Goal: Task Accomplishment & Management: Complete application form

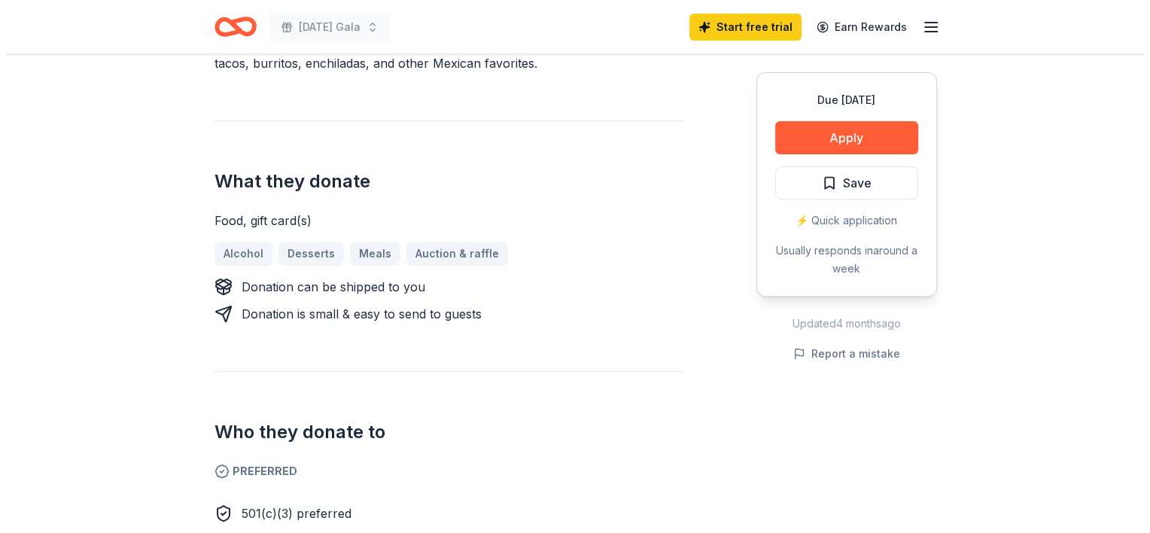
scroll to position [526, 0]
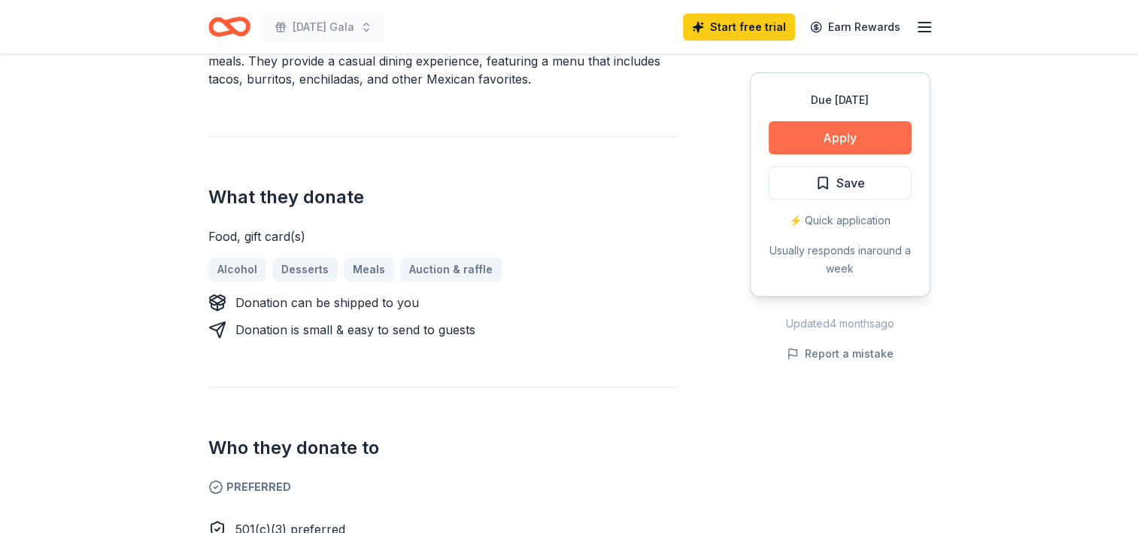
click at [843, 136] on button "Apply" at bounding box center [840, 137] width 143 height 33
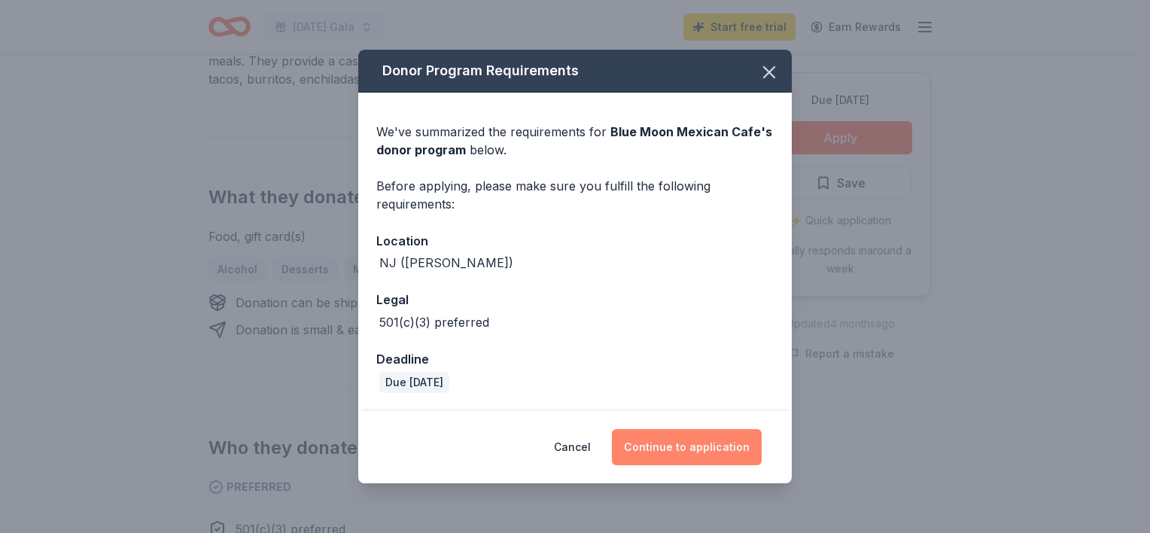
click at [674, 446] on button "Continue to application" at bounding box center [687, 447] width 150 height 36
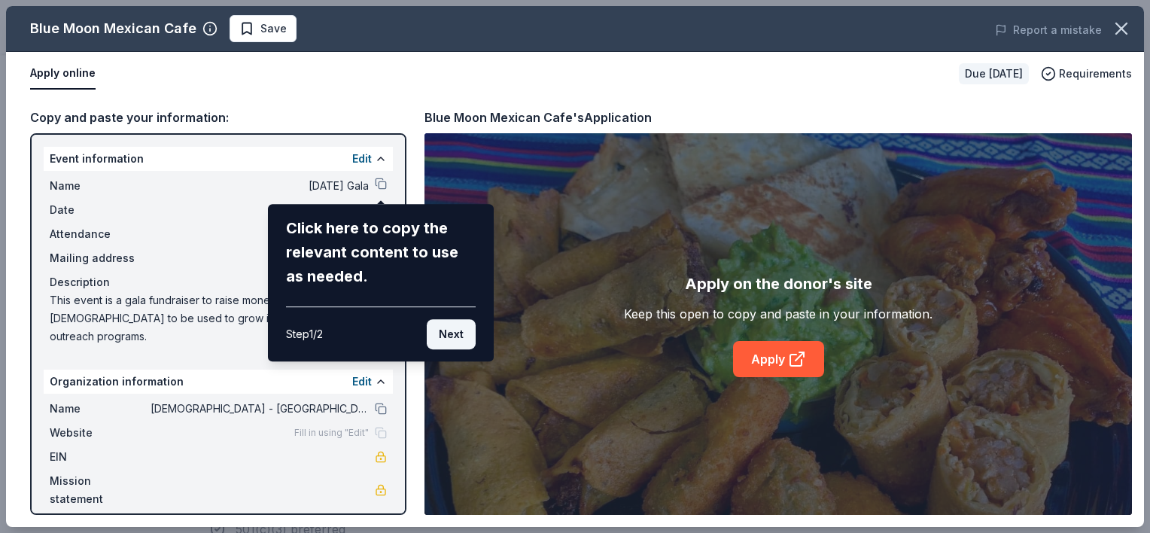
click at [450, 330] on button "Next" at bounding box center [451, 334] width 49 height 30
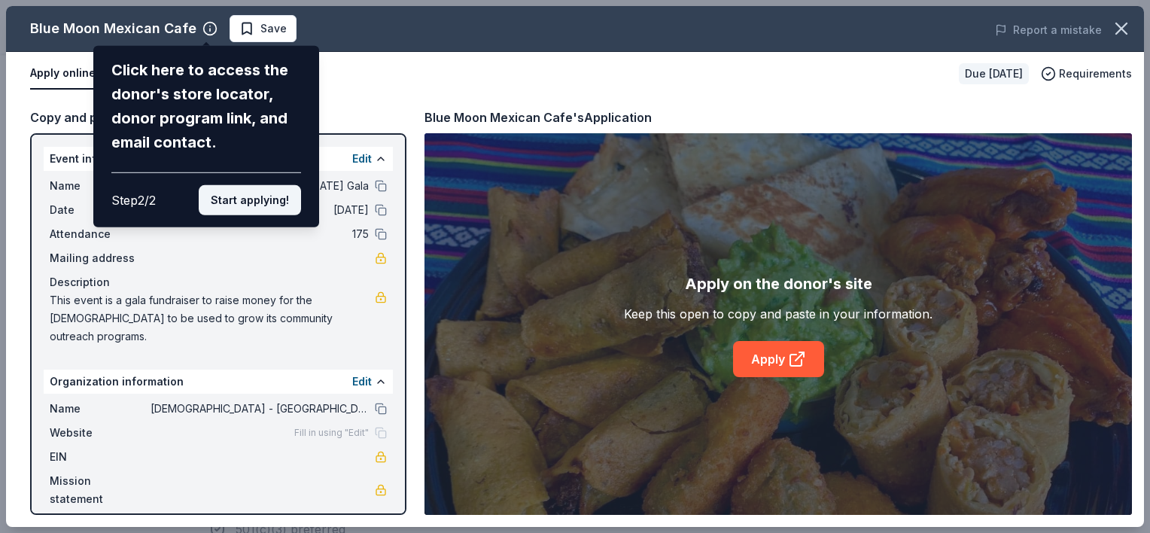
click at [251, 201] on button "Start applying!" at bounding box center [250, 200] width 102 height 30
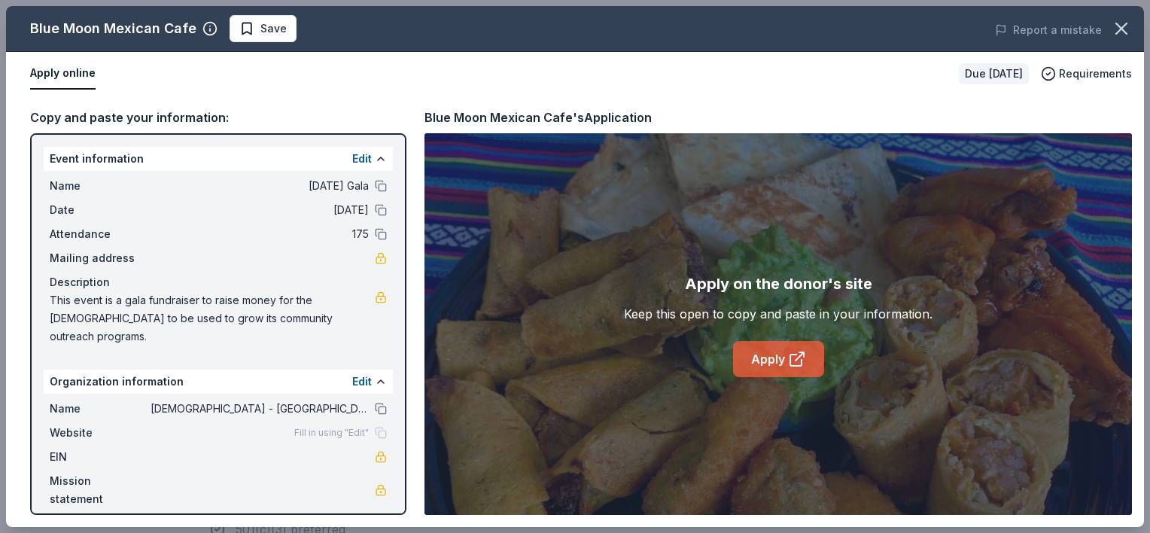
click at [767, 357] on link "Apply" at bounding box center [778, 359] width 91 height 36
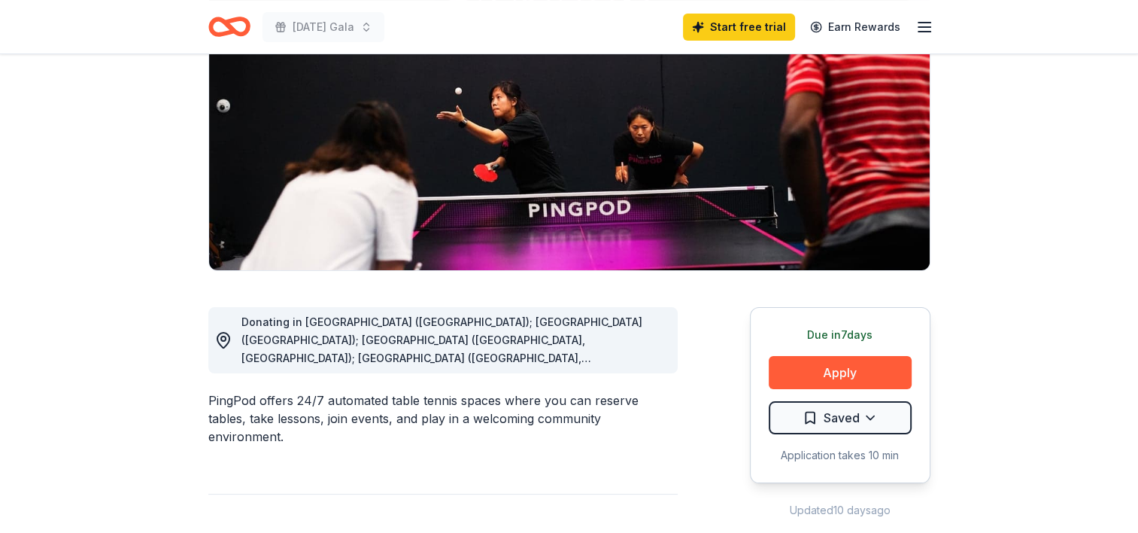
scroll to position [190, 0]
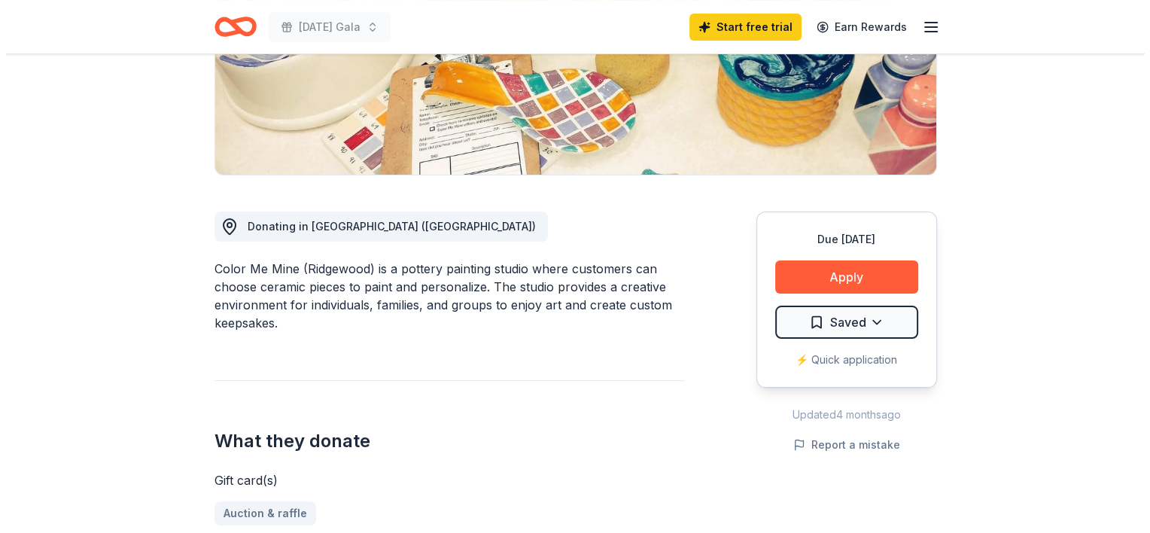
scroll to position [291, 0]
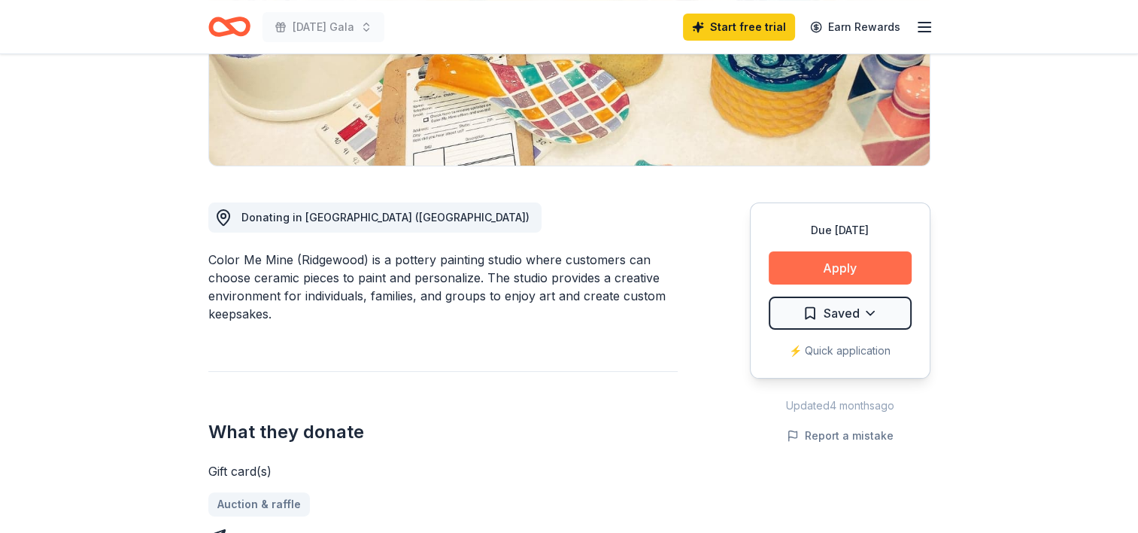
click at [836, 265] on button "Apply" at bounding box center [840, 267] width 143 height 33
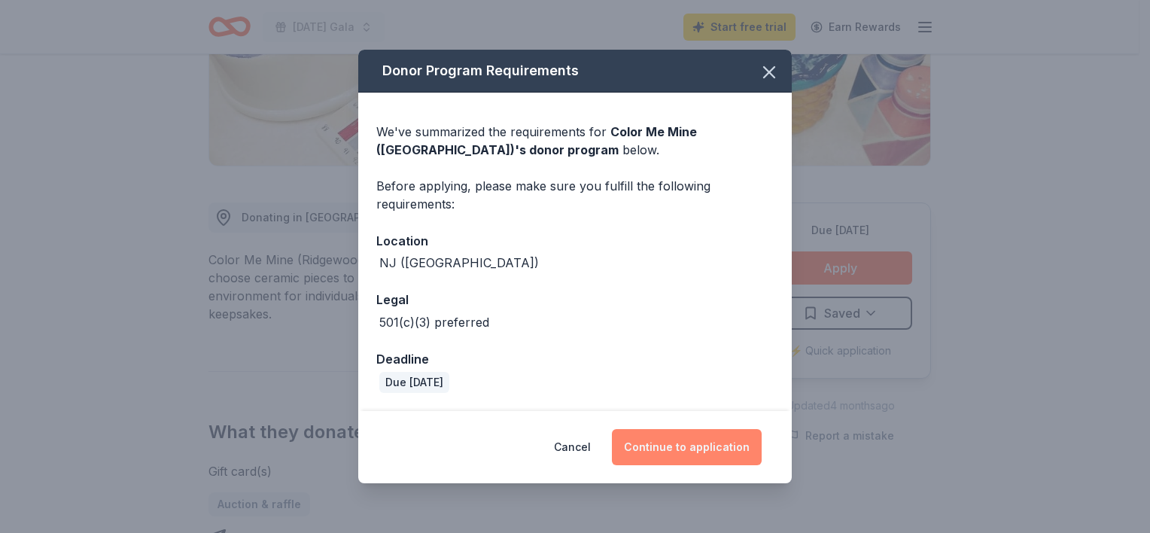
click at [697, 442] on button "Continue to application" at bounding box center [687, 447] width 150 height 36
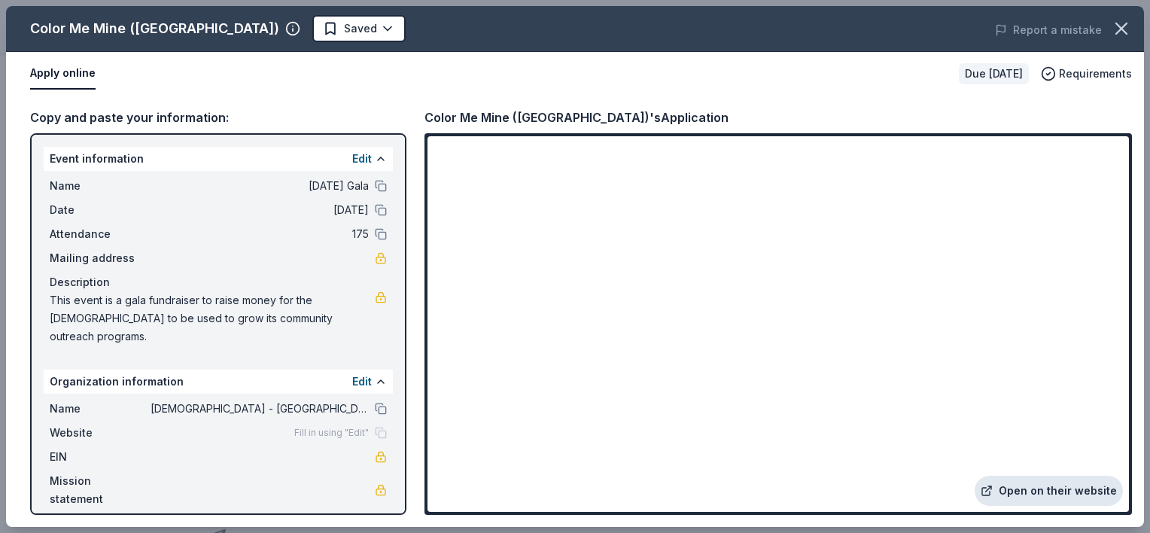
click at [1034, 487] on link "Open on their website" at bounding box center [1048, 490] width 148 height 30
click at [990, 492] on icon at bounding box center [986, 490] width 12 height 12
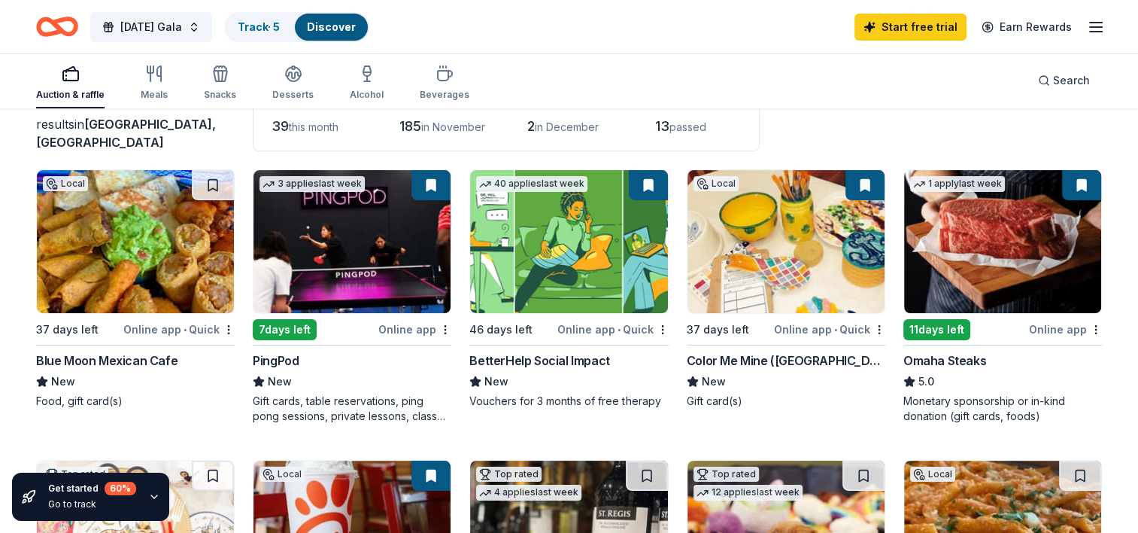
scroll to position [108, 0]
click at [1002, 274] on img at bounding box center [1002, 241] width 197 height 143
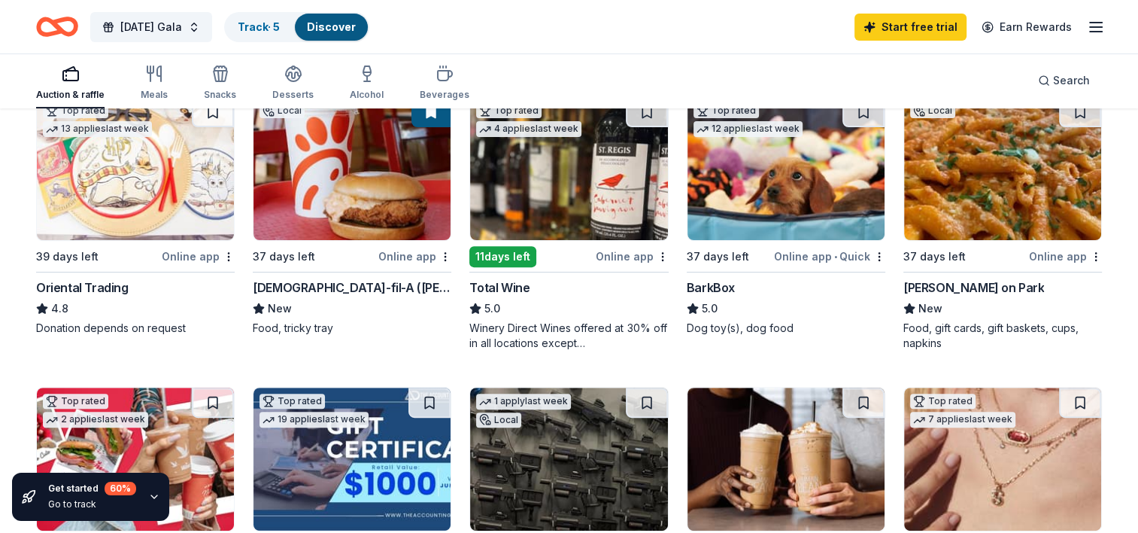
scroll to position [470, 0]
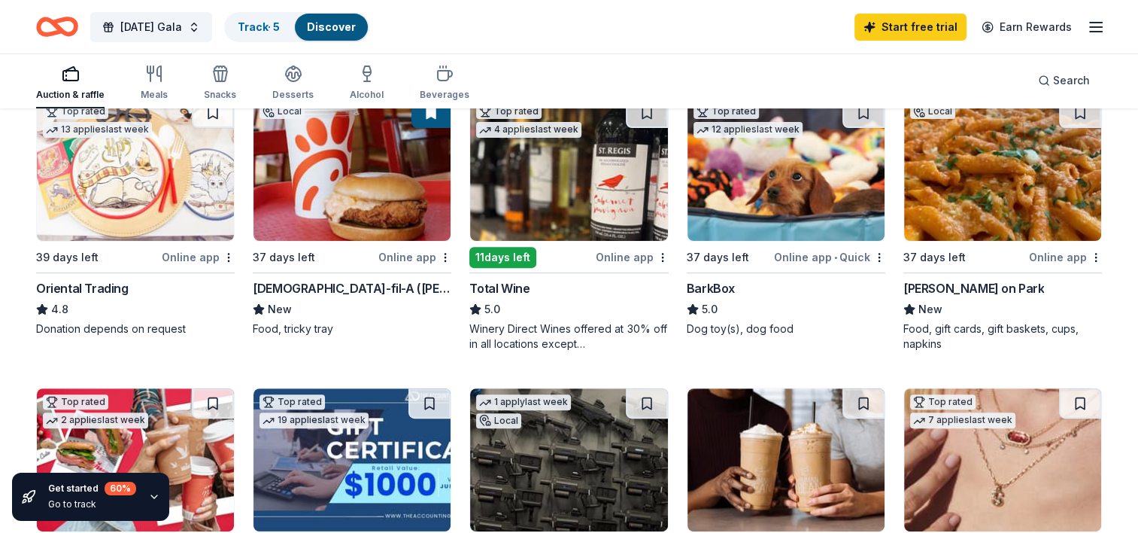
click at [412, 254] on div "Online app" at bounding box center [414, 257] width 73 height 19
click at [824, 254] on div "Online app • Quick" at bounding box center [829, 257] width 111 height 19
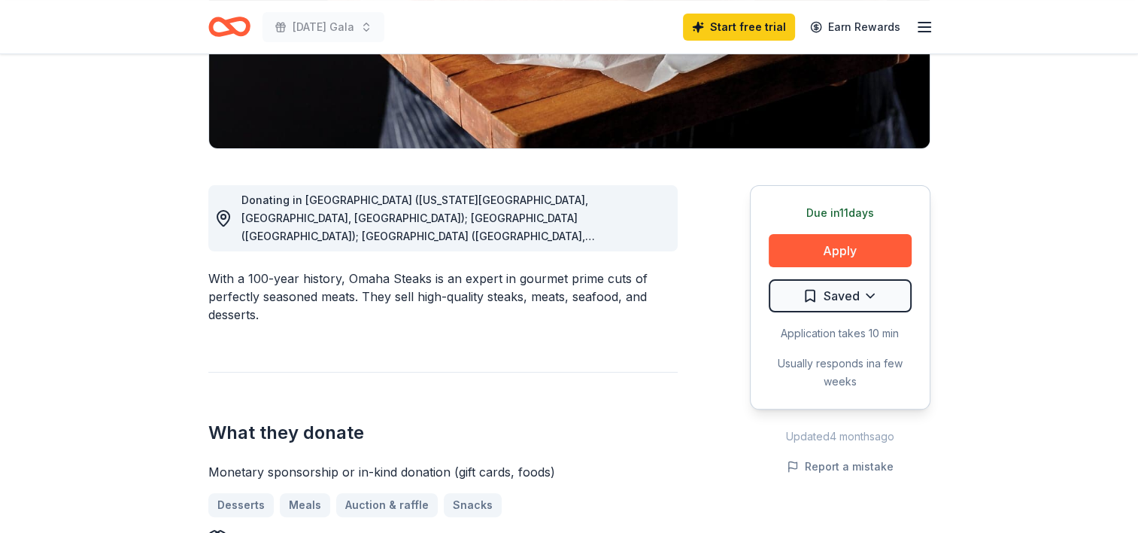
scroll to position [313, 0]
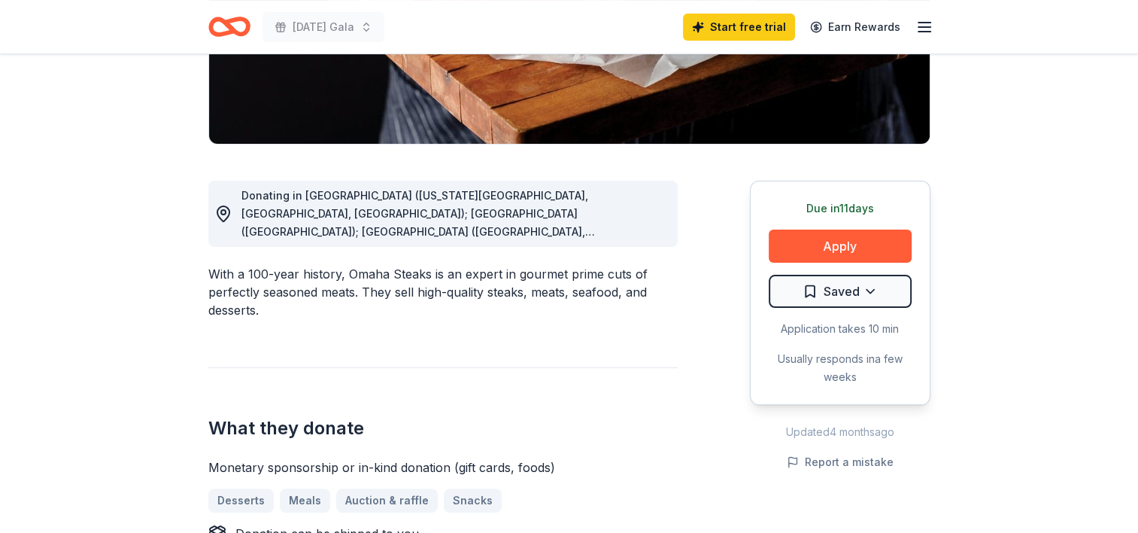
click at [576, 217] on span "Donating in [GEOGRAPHIC_DATA] ([US_STATE][GEOGRAPHIC_DATA], [GEOGRAPHIC_DATA], …" at bounding box center [418, 358] width 354 height 338
click at [222, 212] on icon at bounding box center [223, 214] width 18 height 18
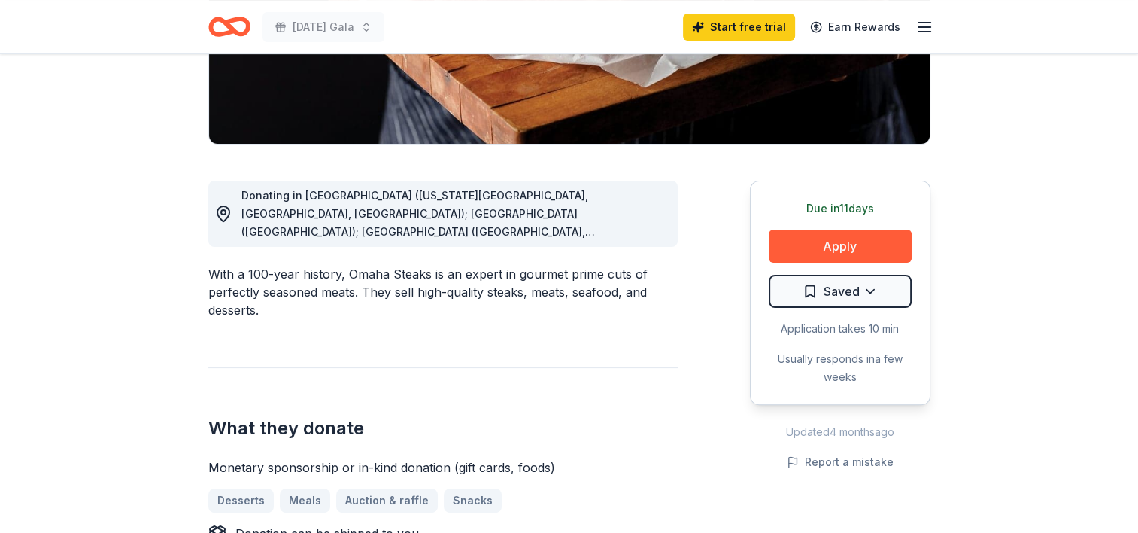
click at [222, 212] on icon at bounding box center [223, 214] width 18 height 18
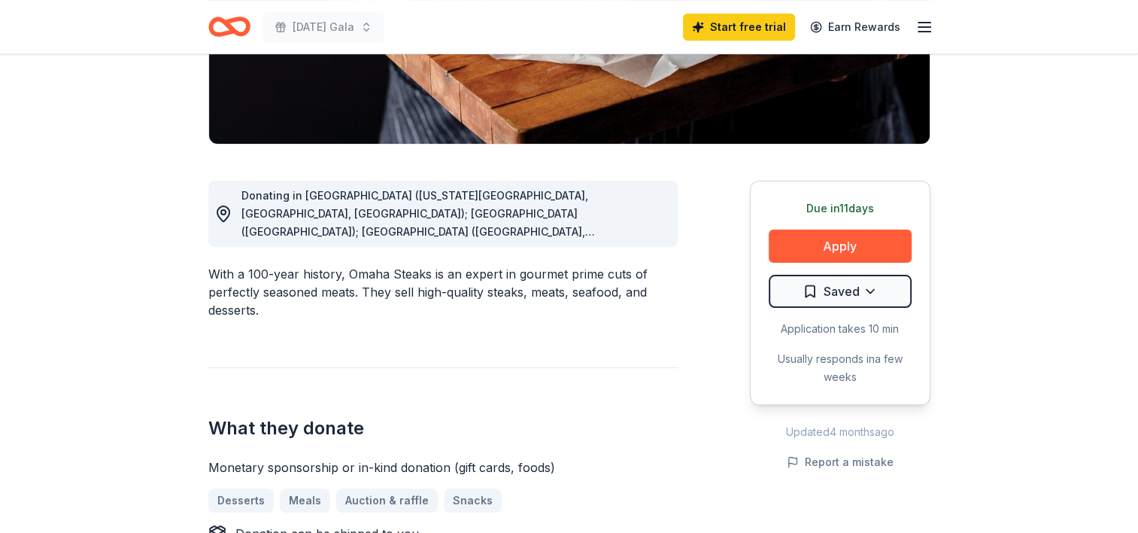
click at [222, 212] on icon at bounding box center [223, 214] width 18 height 18
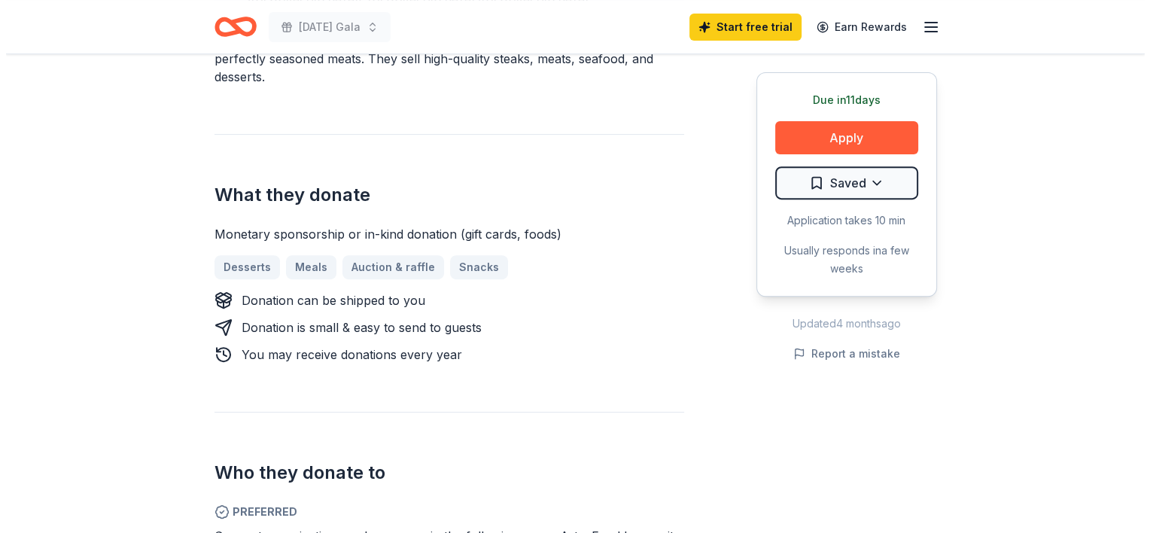
scroll to position [548, 0]
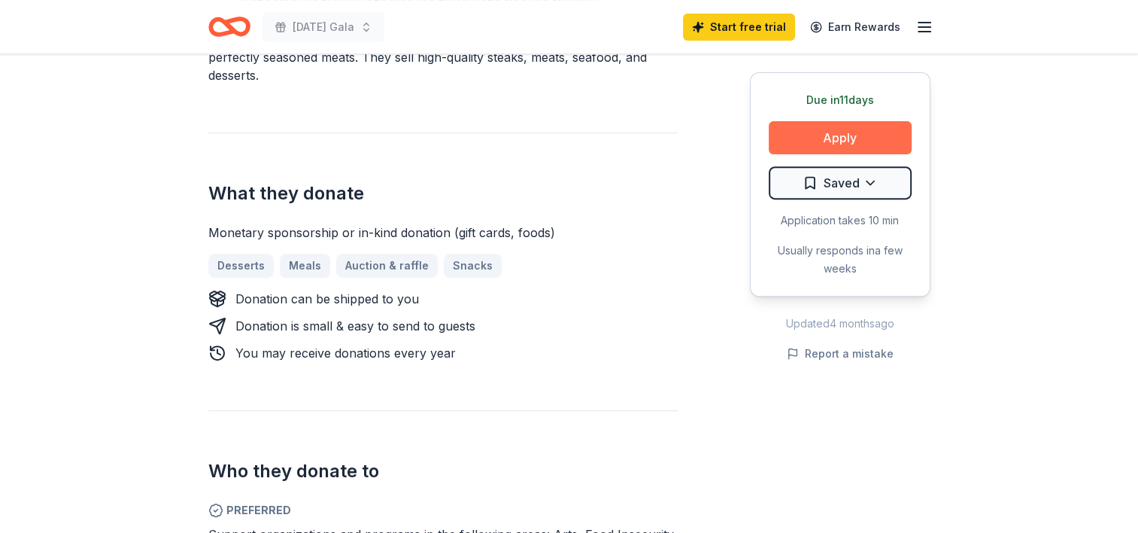
click at [847, 135] on button "Apply" at bounding box center [840, 137] width 143 height 33
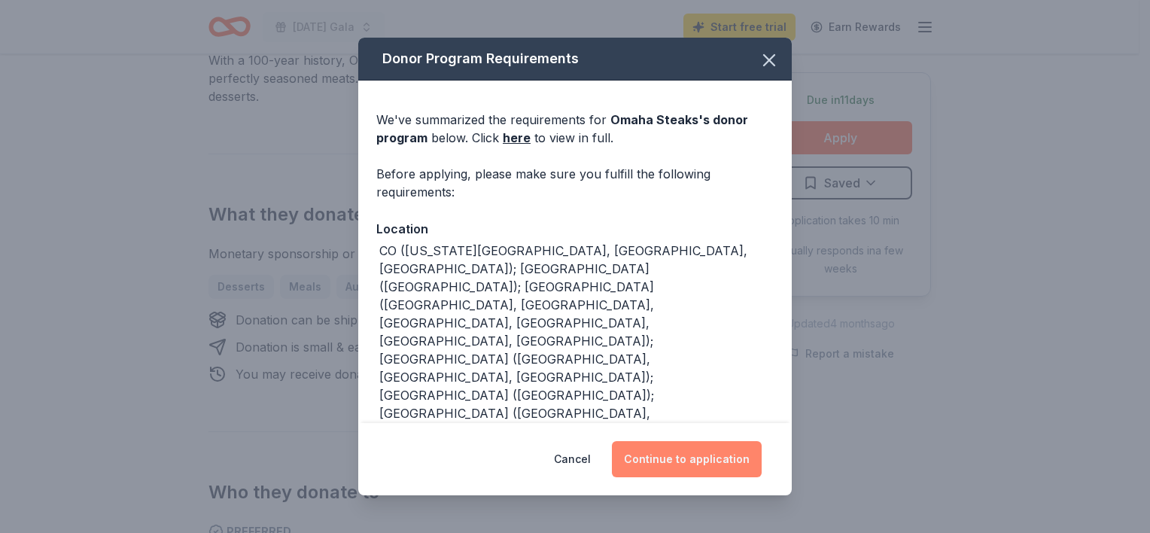
click at [677, 454] on button "Continue to application" at bounding box center [687, 459] width 150 height 36
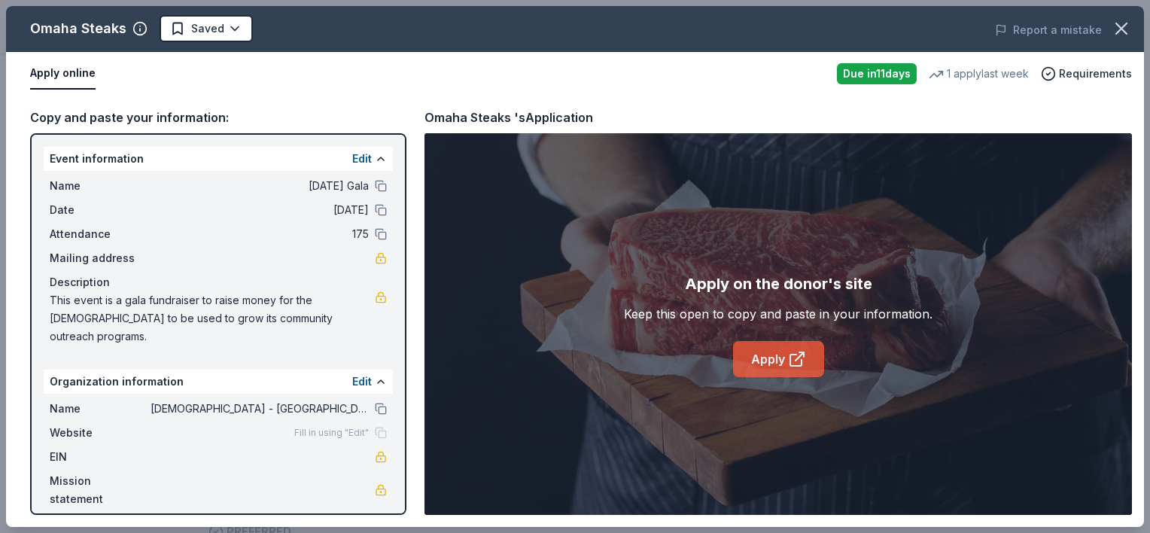
click at [771, 358] on link "Apply" at bounding box center [778, 359] width 91 height 36
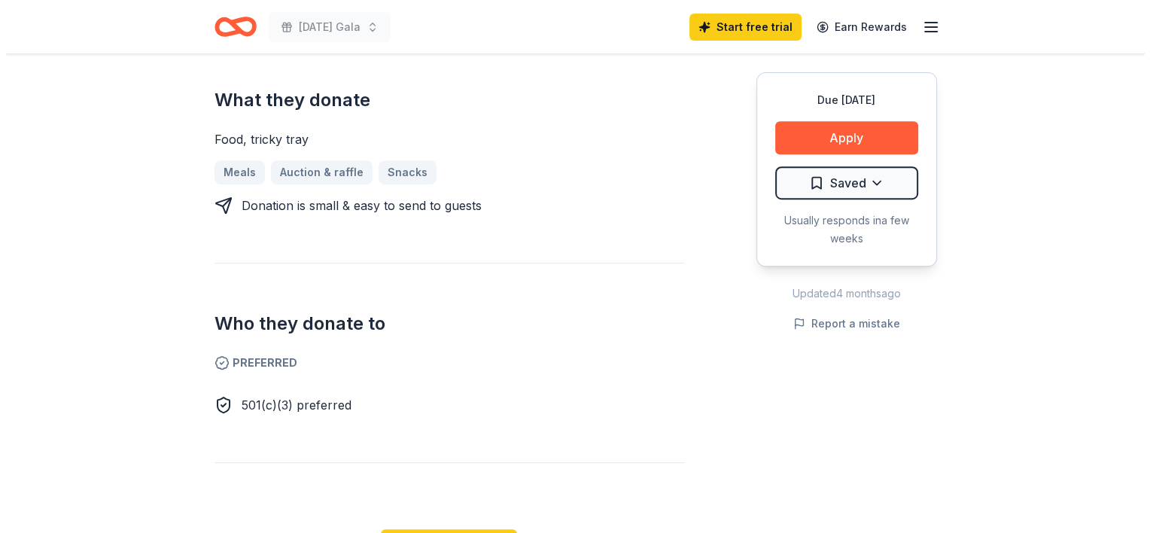
scroll to position [605, 0]
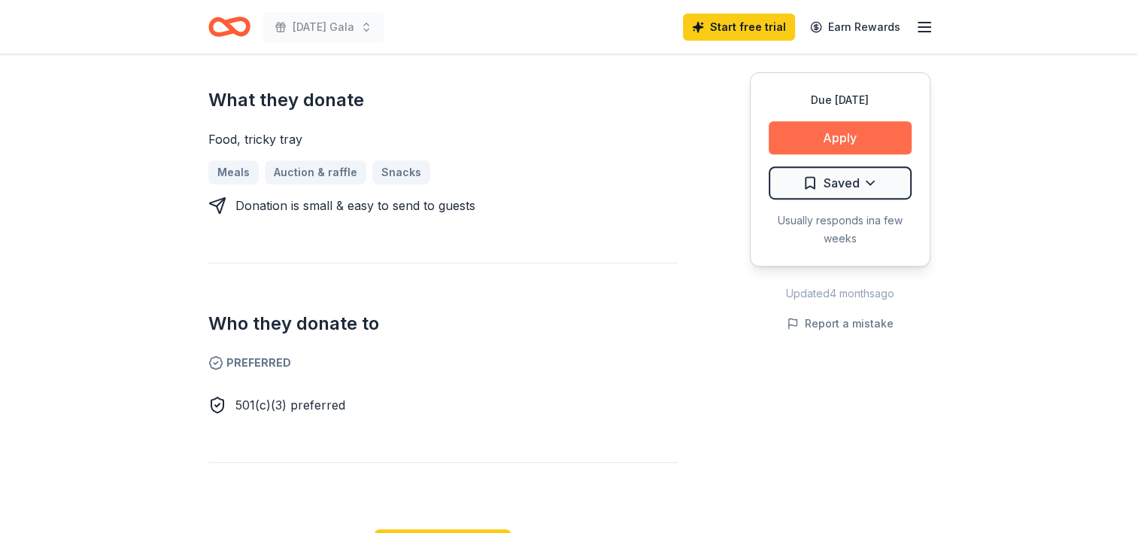
click at [843, 140] on button "Apply" at bounding box center [840, 137] width 143 height 33
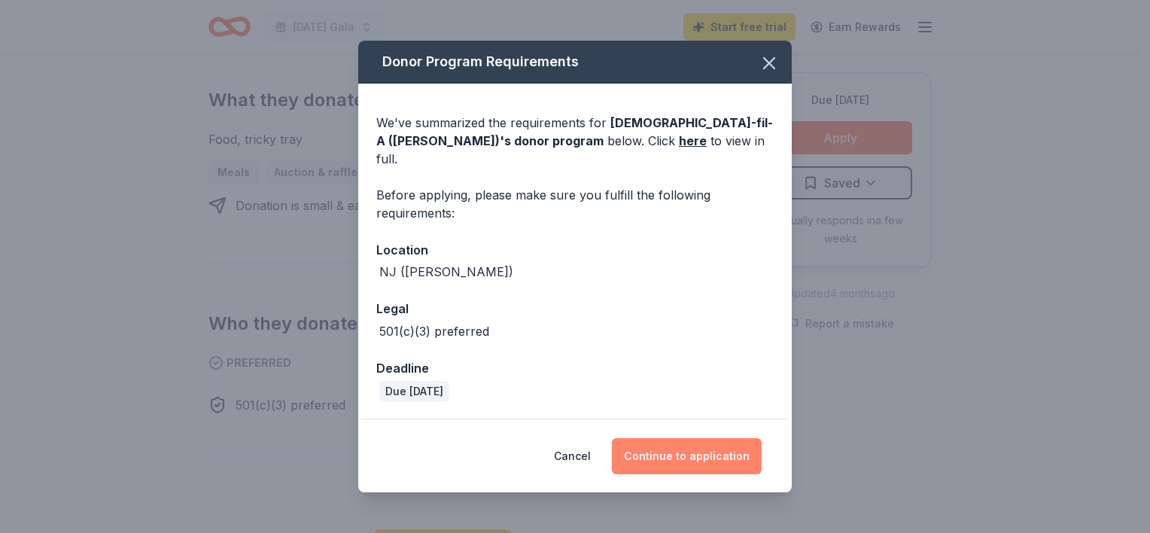
click at [685, 445] on button "Continue to application" at bounding box center [687, 456] width 150 height 36
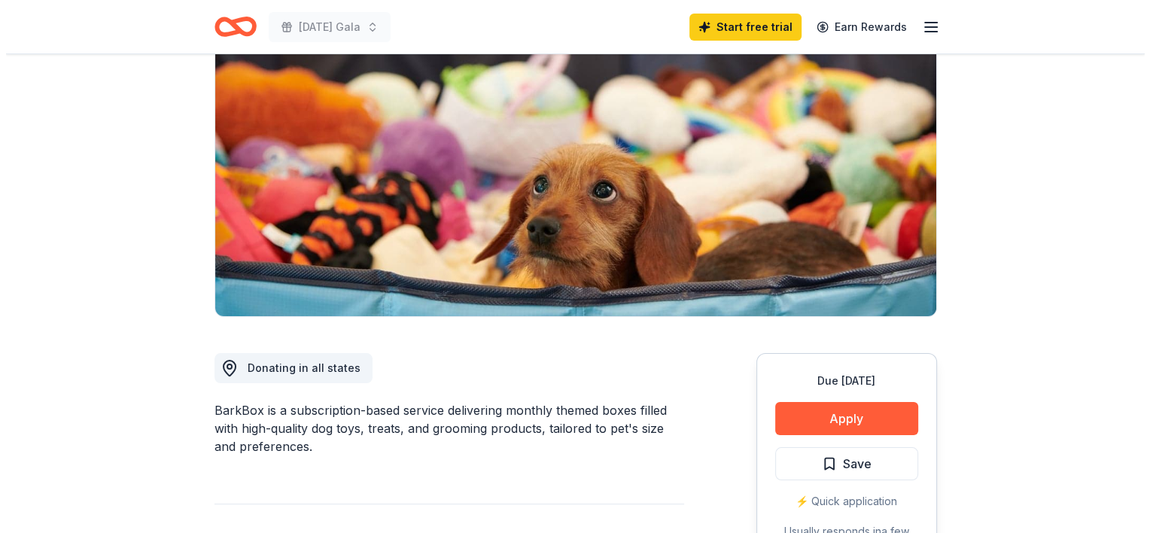
scroll to position [229, 0]
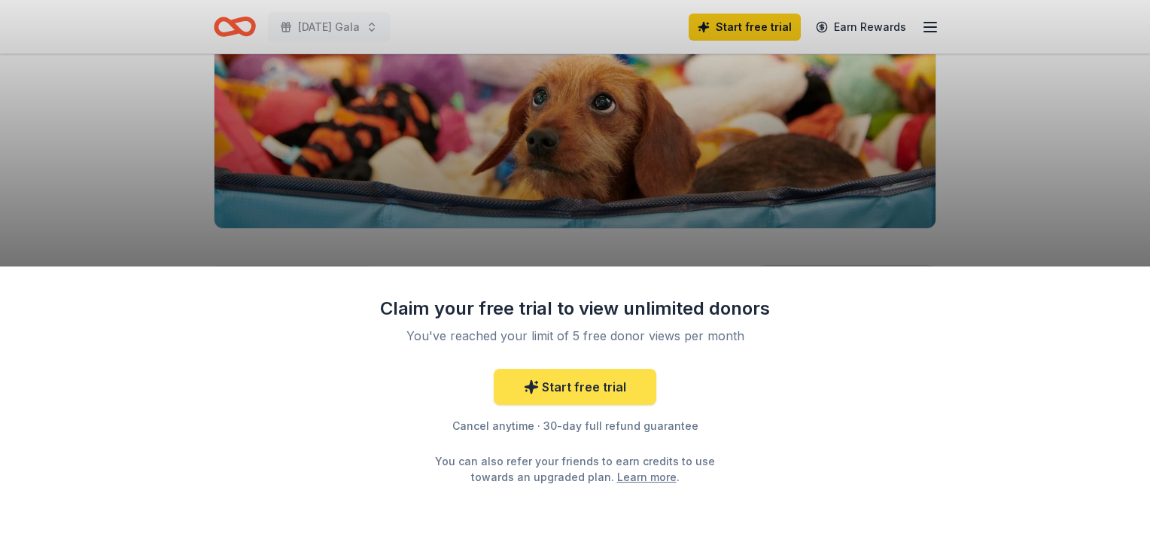
click at [572, 387] on link "Start free trial" at bounding box center [575, 387] width 162 height 36
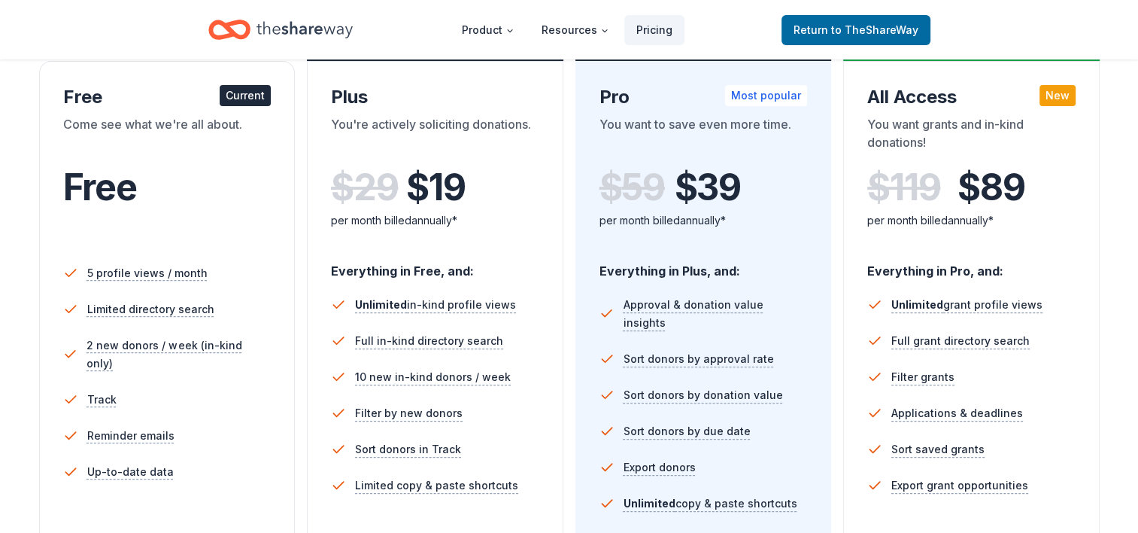
scroll to position [277, 0]
